Goal: Check status

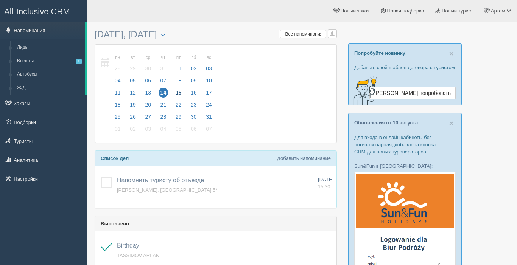
click at [177, 93] on span "15" at bounding box center [179, 93] width 10 height 10
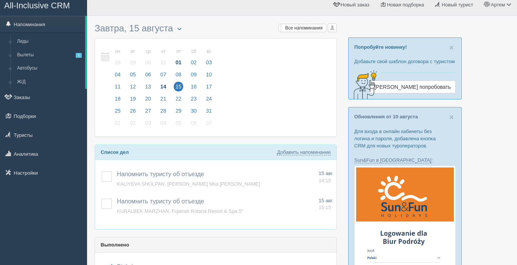
scroll to position [4, 0]
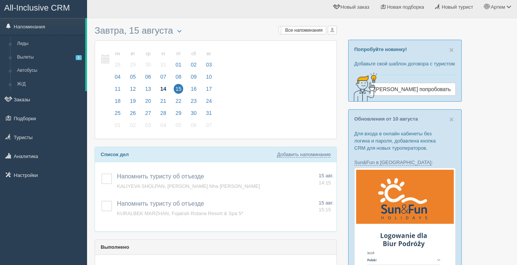
click at [165, 87] on span "14" at bounding box center [164, 89] width 10 height 10
